Goal: Task Accomplishment & Management: Complete application form

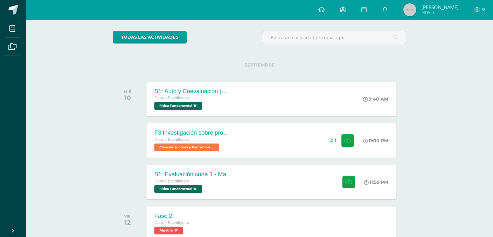
scroll to position [48, 0]
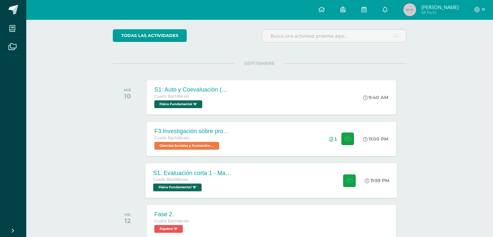
click at [202, 166] on div "S1: Evaluación corta 1 - Magnesitmo y principios básicos. Cuarto Bachillerato F…" at bounding box center [193, 180] width 94 height 35
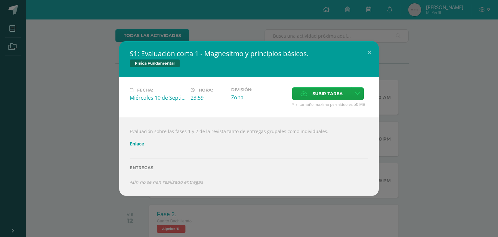
click at [96, 65] on div "S1: Evaluación corta 1 - Magnesitmo y principios básicos. Física Fundamental Fe…" at bounding box center [249, 118] width 493 height 154
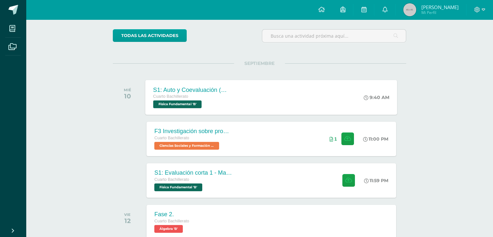
click at [207, 96] on div "Cuarto Bachillerato" at bounding box center [192, 96] width 78 height 7
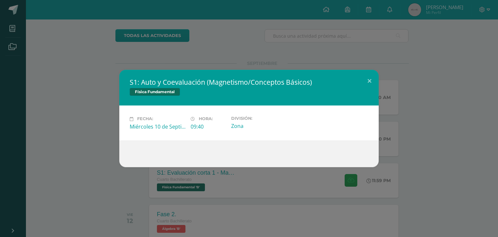
click at [62, 62] on div "S1: Auto y Coevaluación (Magnetismo/Conceptos Básicos) Física Fundamental Fecha…" at bounding box center [249, 118] width 498 height 237
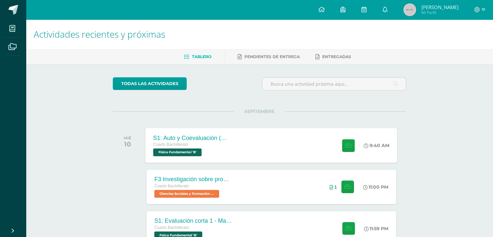
click at [267, 134] on div "S1: Auto y Coevaluación (Magnetismo/Conceptos Básicos) Cuarto Bachillerato Físi…" at bounding box center [272, 145] width 252 height 35
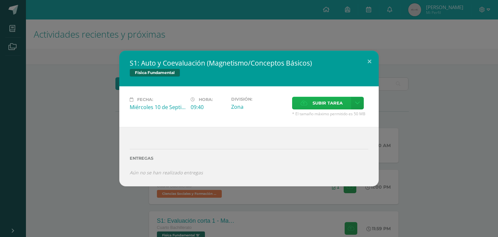
click at [321, 101] on span "Subir tarea" at bounding box center [328, 103] width 30 height 12
click at [0, 0] on input "Subir tarea" at bounding box center [0, 0] width 0 height 0
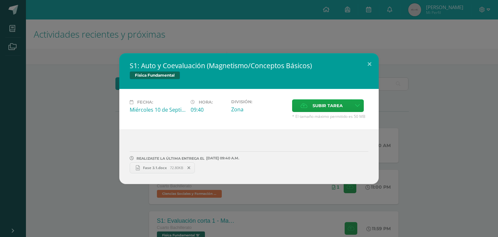
click at [98, 144] on div "S1: Auto y Coevaluación (Magnetismo/Conceptos Básicos) Física Fundamental Fecha…" at bounding box center [249, 118] width 493 height 131
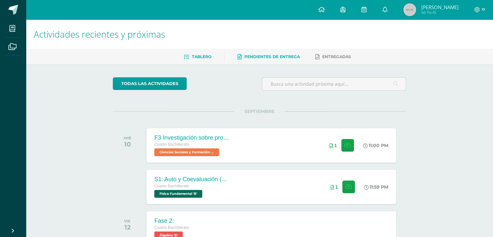
click at [254, 53] on link "Pendientes de entrega" at bounding box center [269, 57] width 62 height 10
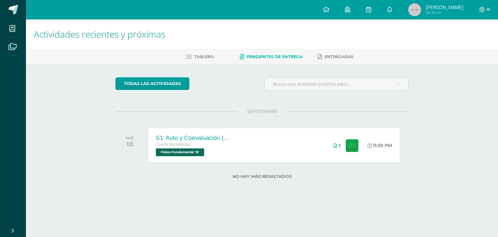
click at [248, 156] on div "S1: Auto y Coevaluación (Magnetismo/Conceptos Básicos) Cuarto Bachillerato Físi…" at bounding box center [274, 145] width 252 height 35
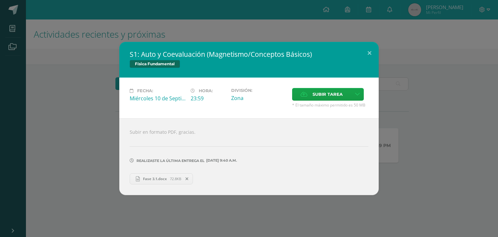
click at [103, 119] on div "S1: Auto y Coevaluación (Magnetismo/Conceptos Básicos) Física Fundamental Fecha…" at bounding box center [249, 118] width 493 height 153
